Goal: Task Accomplishment & Management: Manage account settings

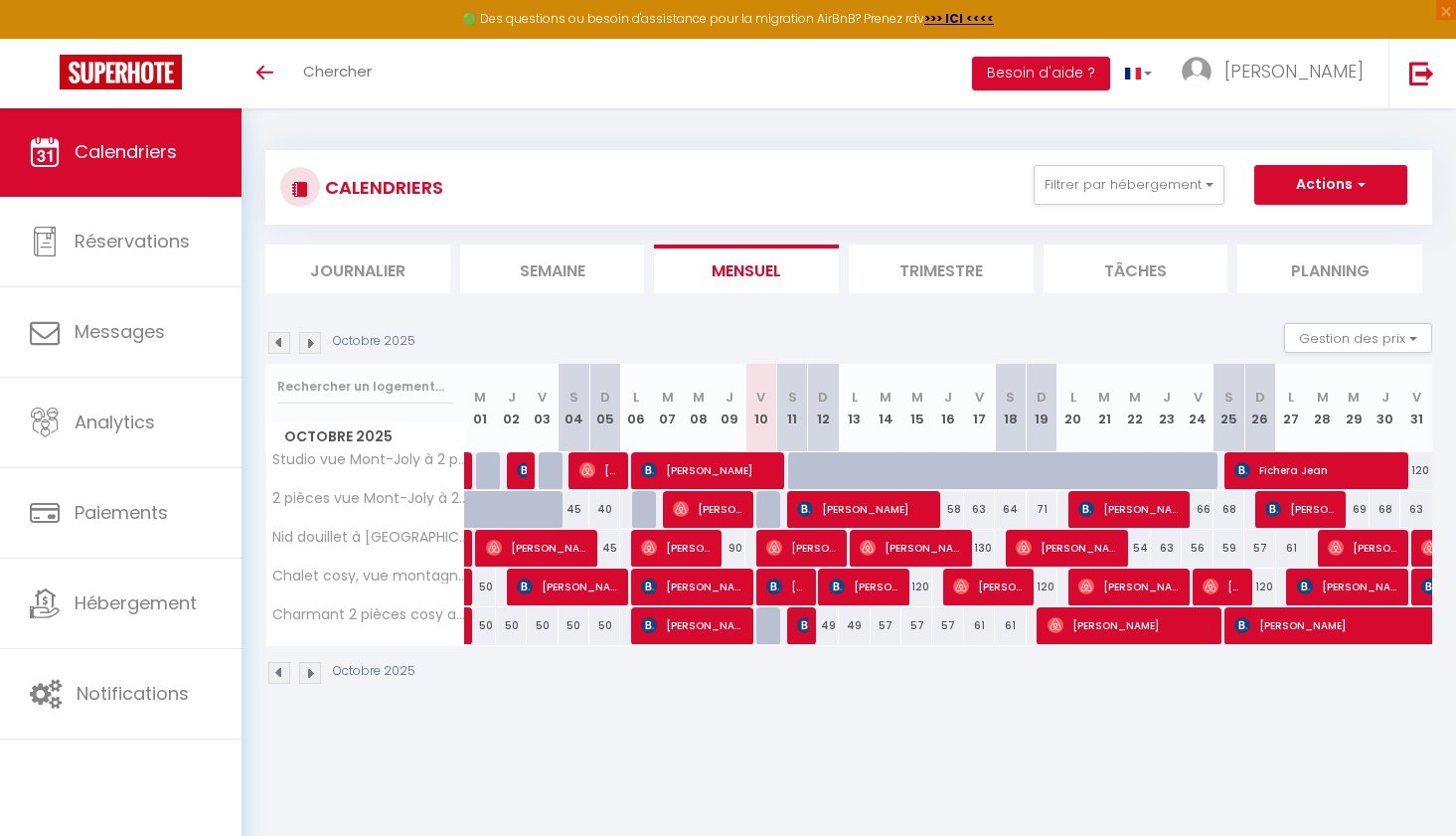
click at [766, 508] on div at bounding box center [771, 510] width 31 height 38
type input "47"
type input "Ven 10 Octobre 2025"
type input "Sam 11 Octobre 2025"
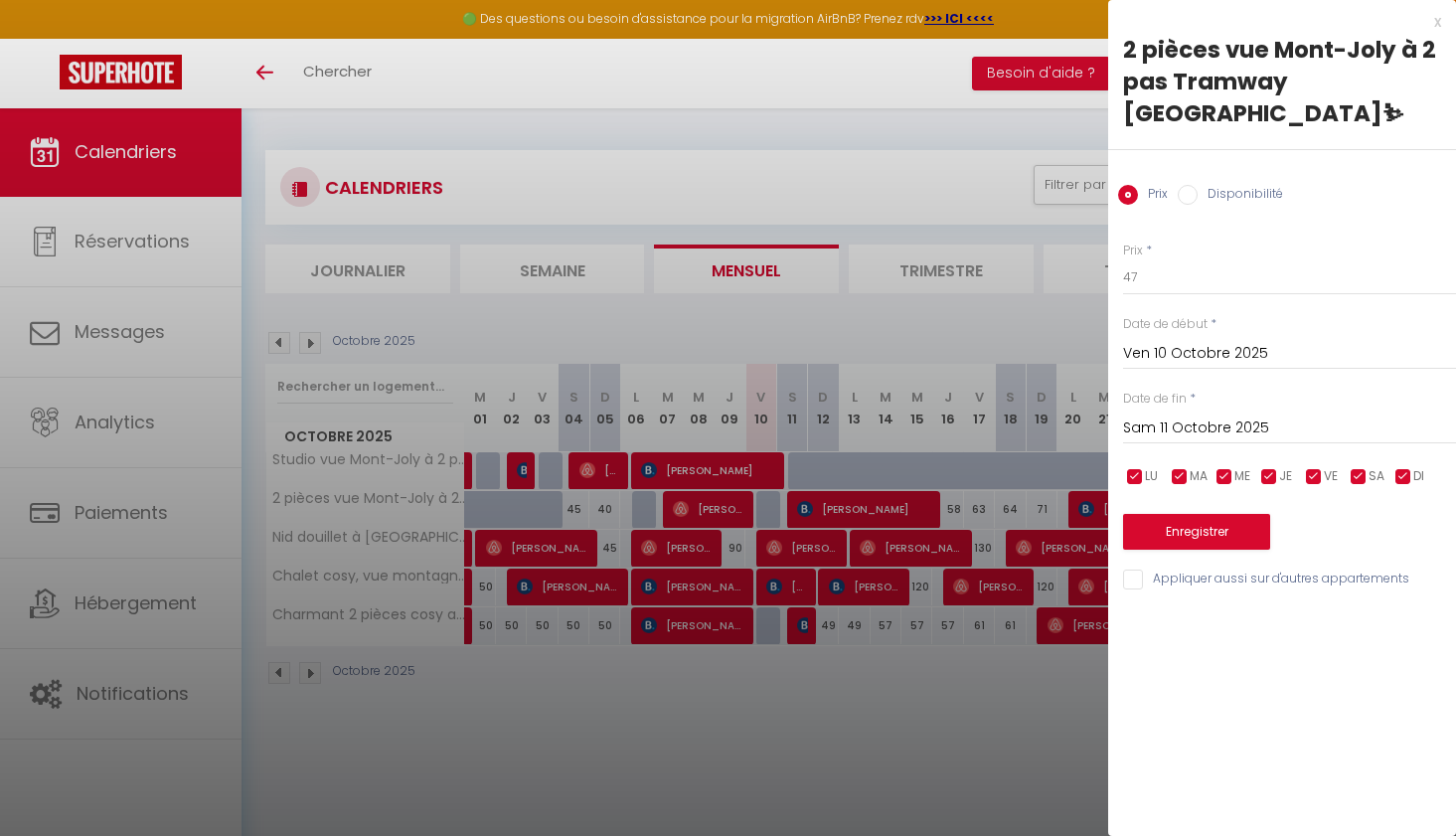
click at [1436, 24] on div "x" at bounding box center [1274, 22] width 333 height 24
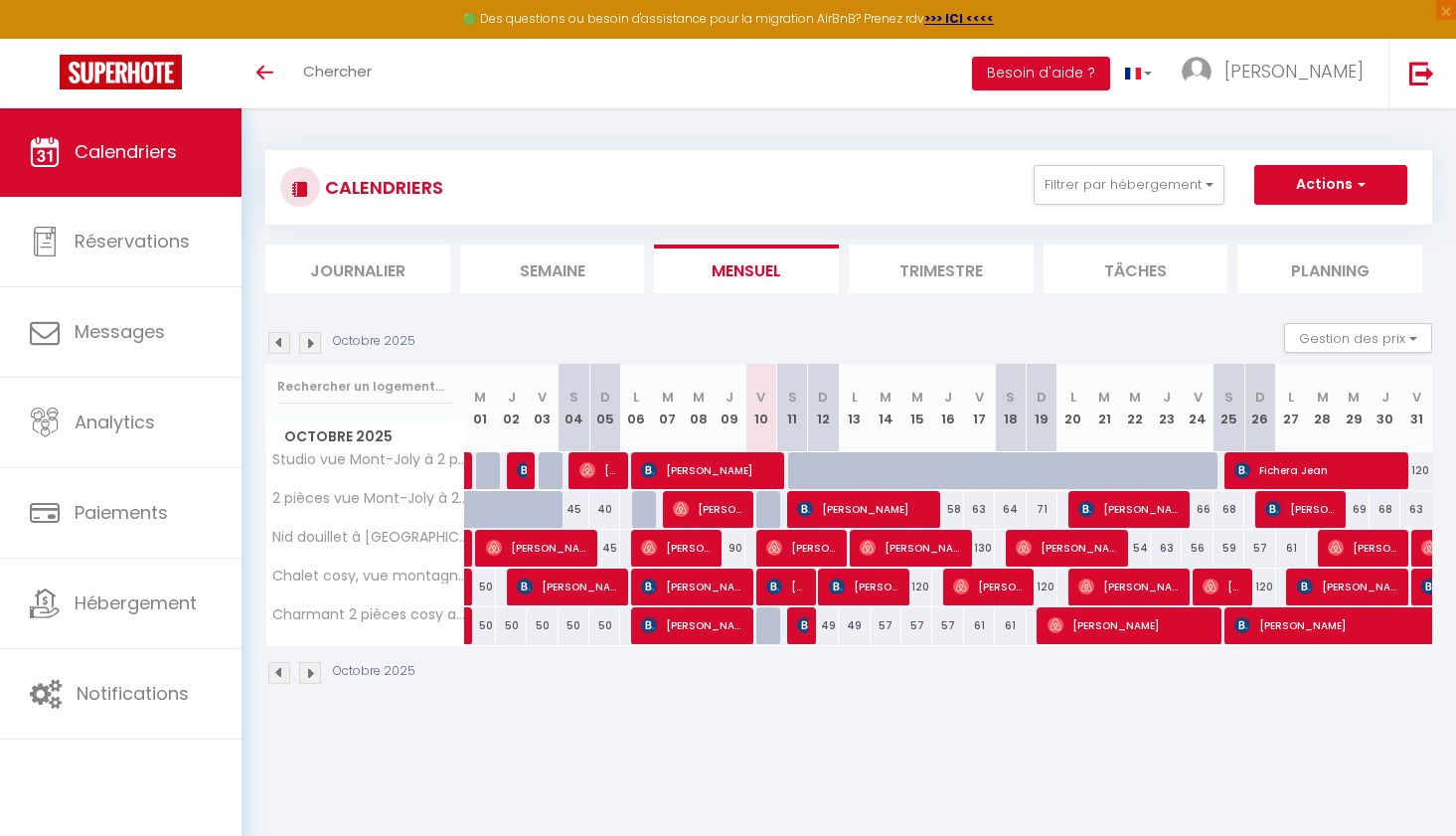
click at [764, 511] on div at bounding box center [771, 510] width 31 height 38
type input "47"
type input "Ven 10 Octobre 2025"
type input "Sam 11 Octobre 2025"
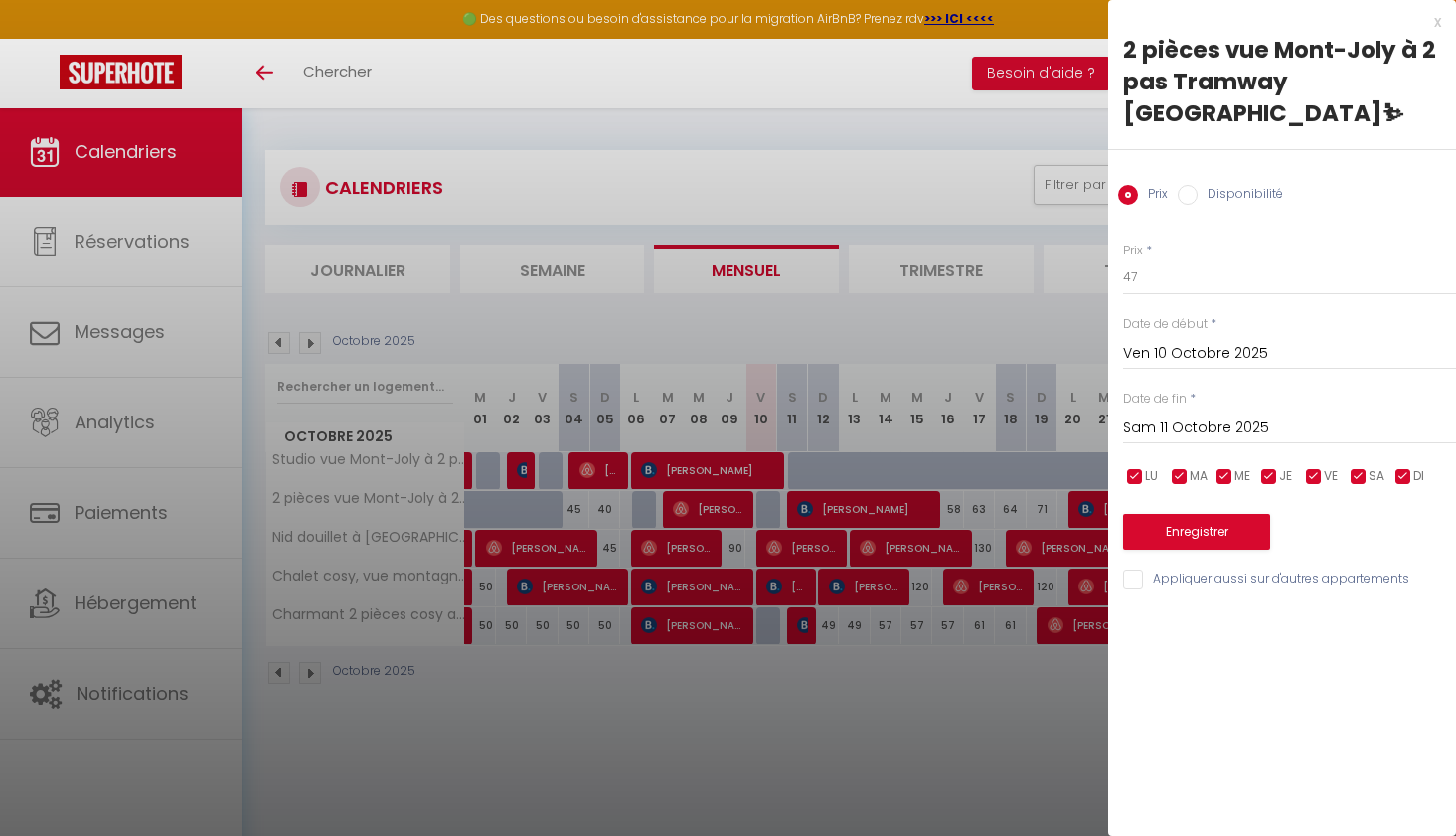
click at [1184, 195] on input "Disponibilité" at bounding box center [1187, 195] width 20 height 20
radio input "true"
radio input "false"
click at [1175, 534] on button "Enregistrer" at bounding box center [1196, 534] width 147 height 36
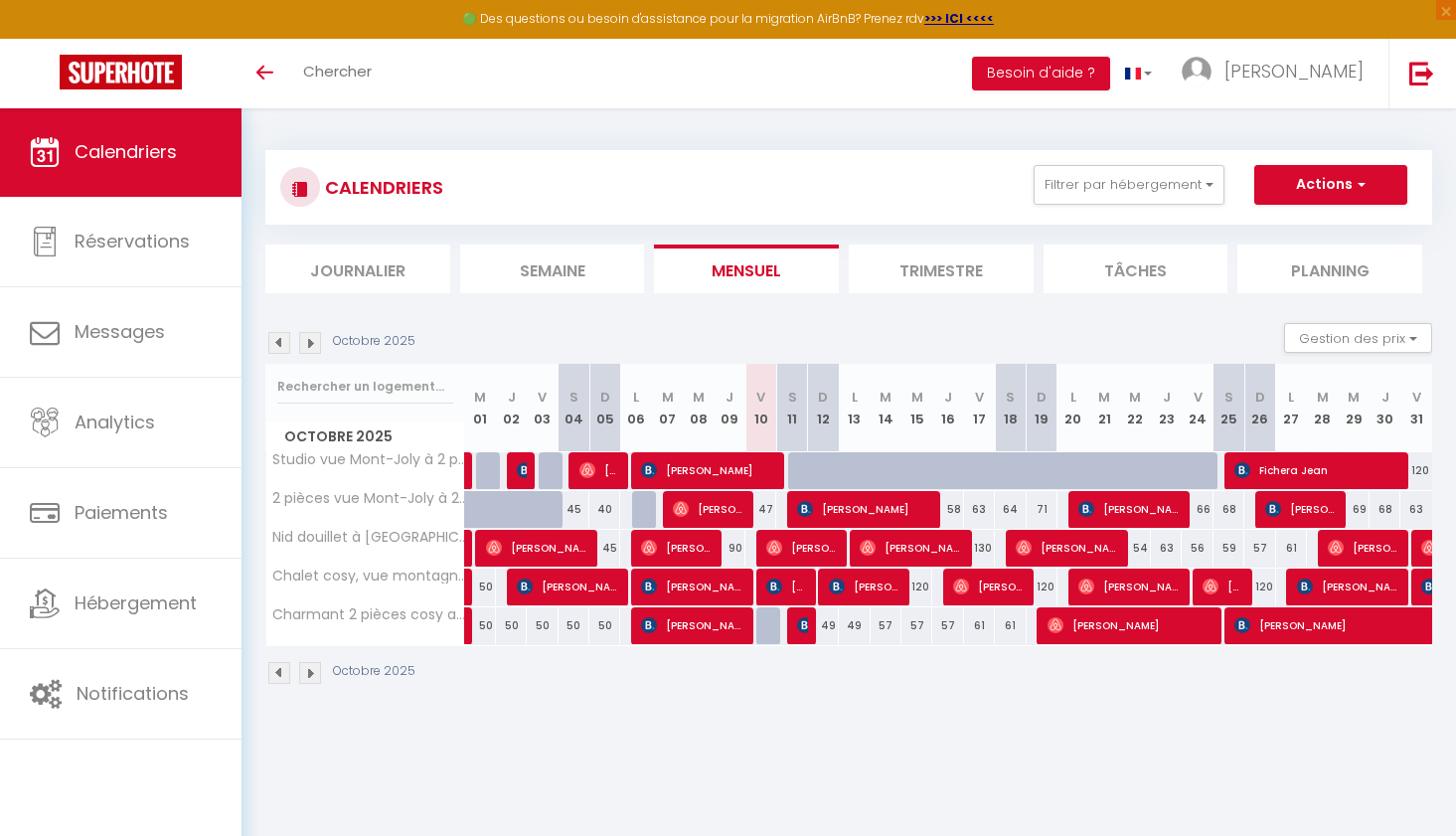
click at [766, 505] on div "47" at bounding box center [760, 509] width 31 height 37
select select "1"
type input "Ven 10 Octobre 2025"
type input "Sam 11 Octobre 2025"
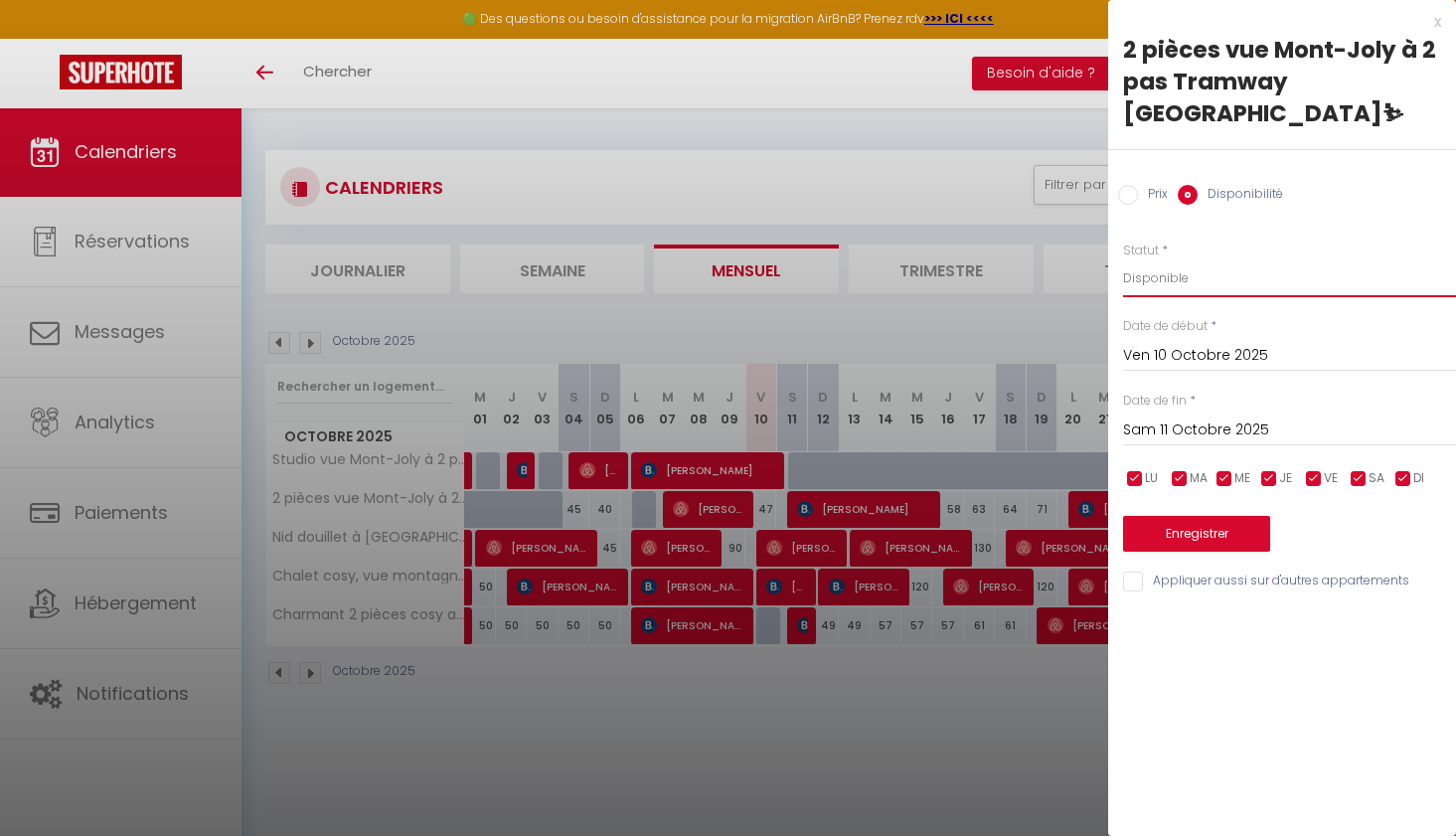
select select "0"
click at [1185, 532] on button "Enregistrer" at bounding box center [1196, 534] width 147 height 36
